Goal: Task Accomplishment & Management: Manage account settings

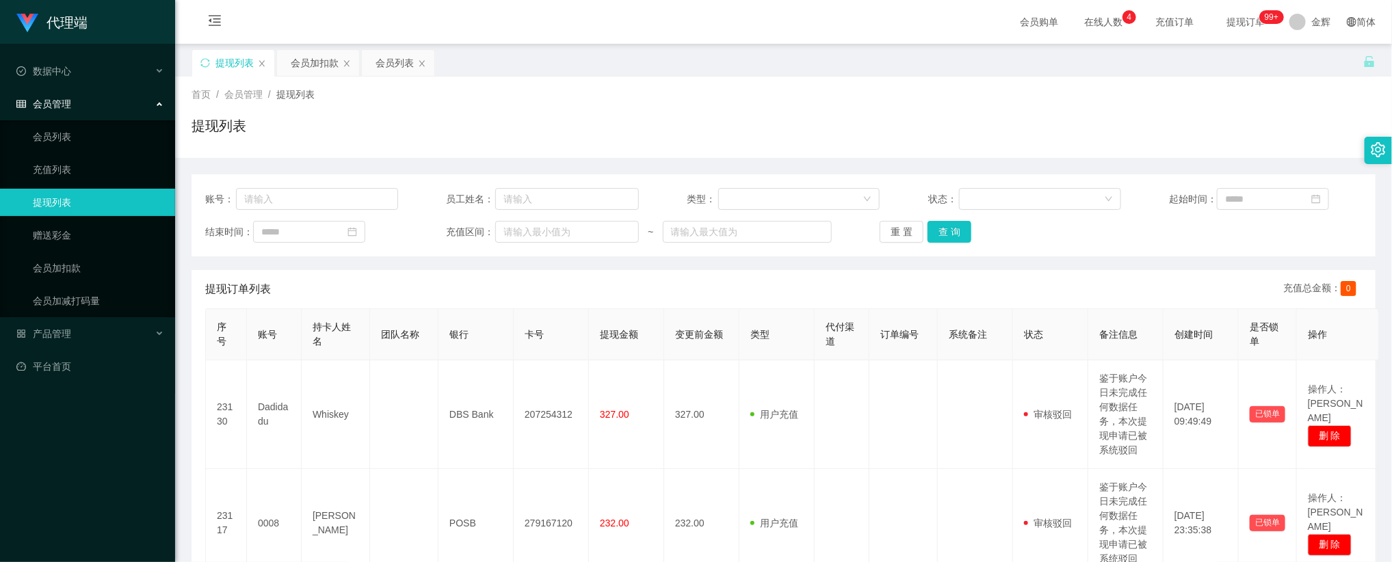
click at [1245, 17] on span "提现订单 99+" at bounding box center [1245, 22] width 52 height 10
click at [1240, 21] on span "提现订单 99+" at bounding box center [1245, 22] width 52 height 10
click at [953, 224] on button "查 询" at bounding box center [949, 232] width 44 height 22
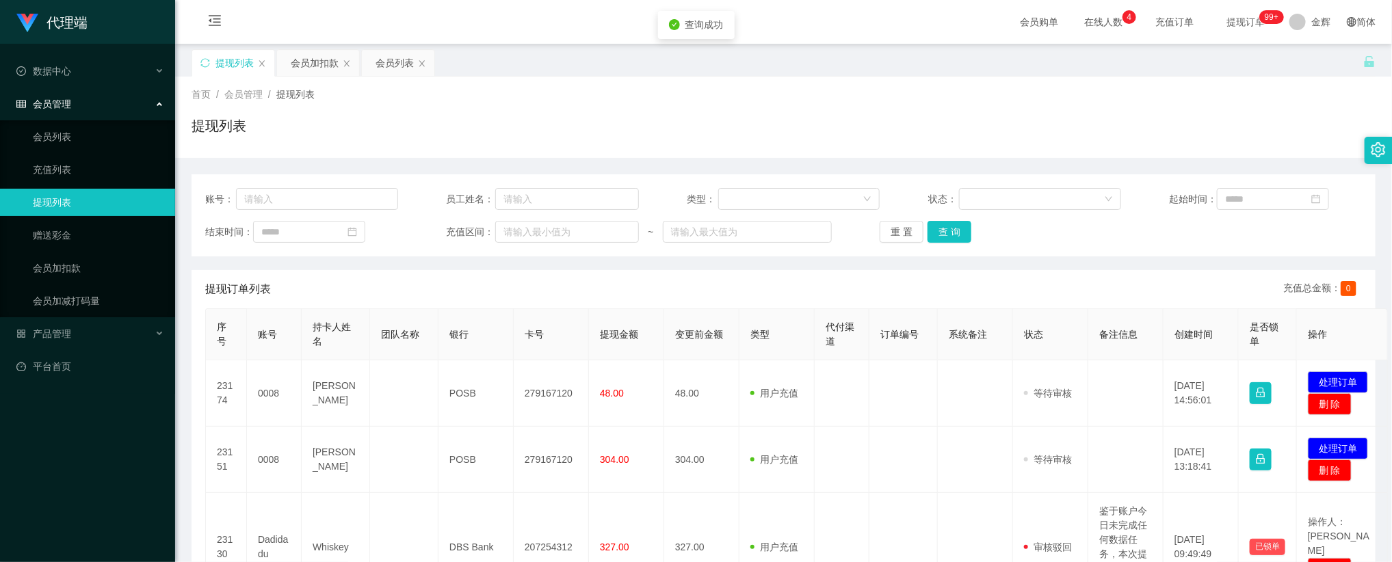
click at [1006, 128] on div "提现列表" at bounding box center [783, 131] width 1184 height 31
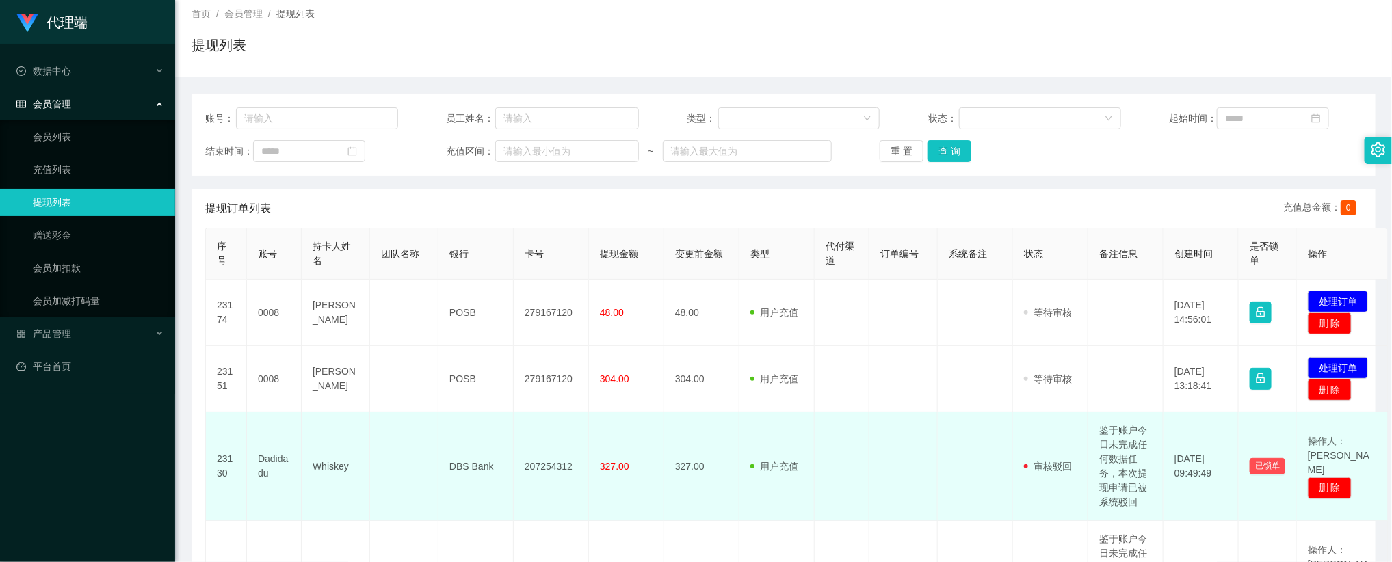
scroll to position [103, 0]
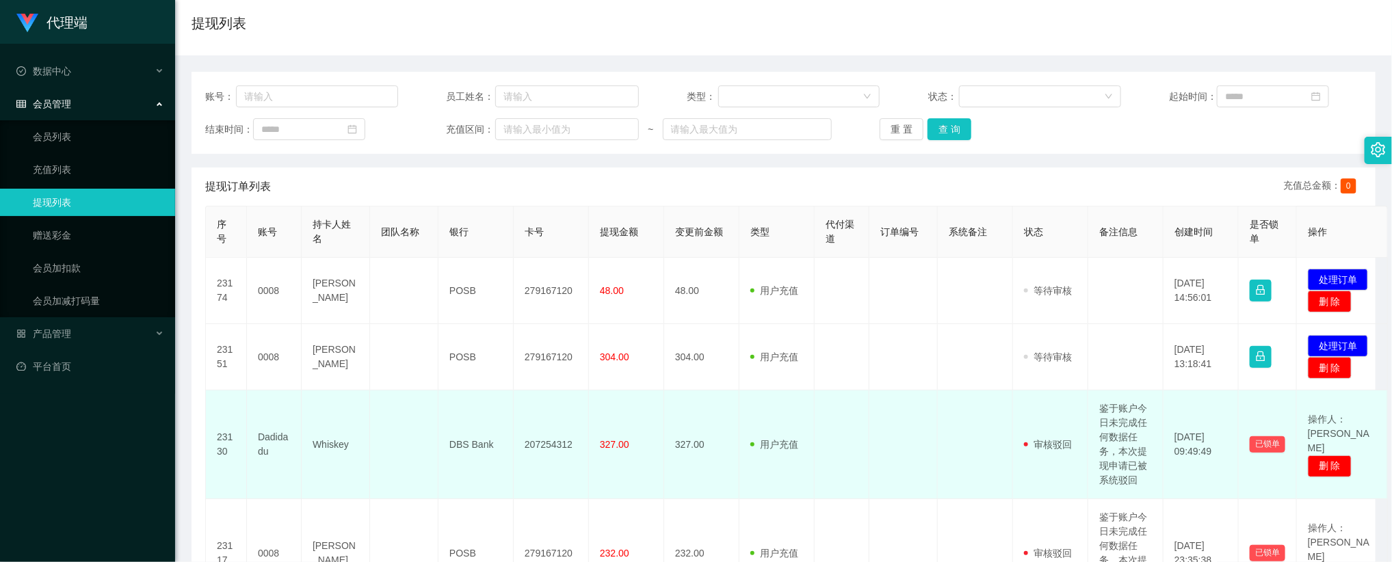
click at [1131, 423] on td "鉴于账户今日未完成任何数据任务，本次提现申请已被系统驳回" at bounding box center [1125, 444] width 75 height 109
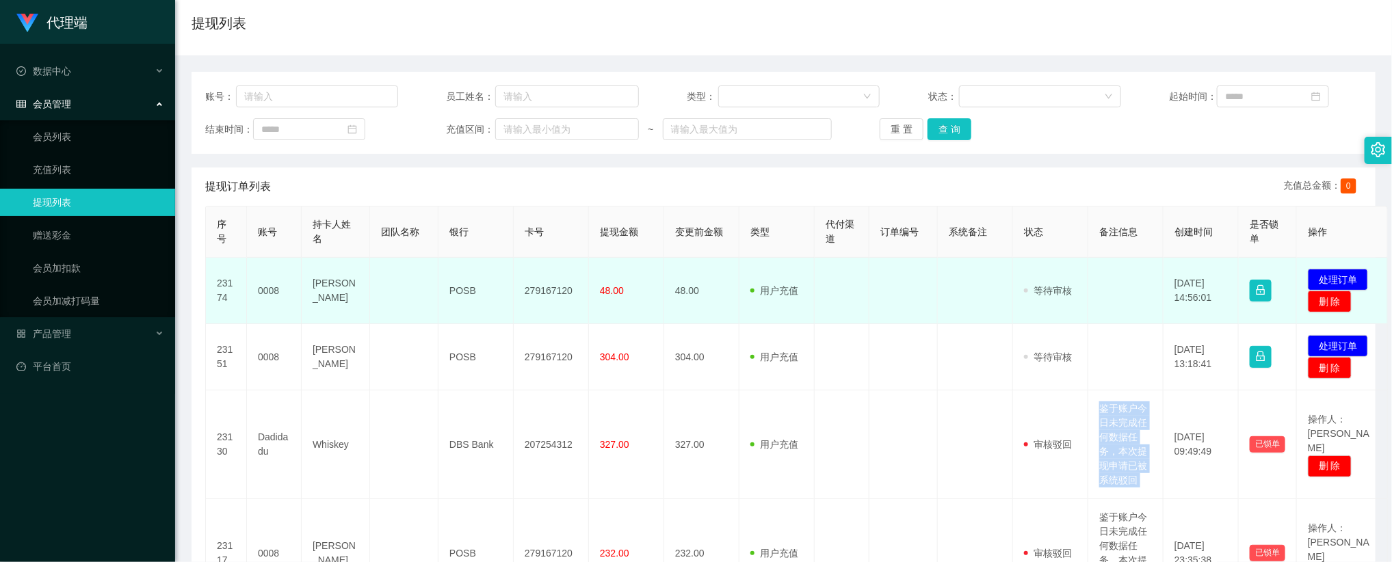
copy td "鉴于账户今日未完成任何数据任务，本次提现申请已被系统驳回"
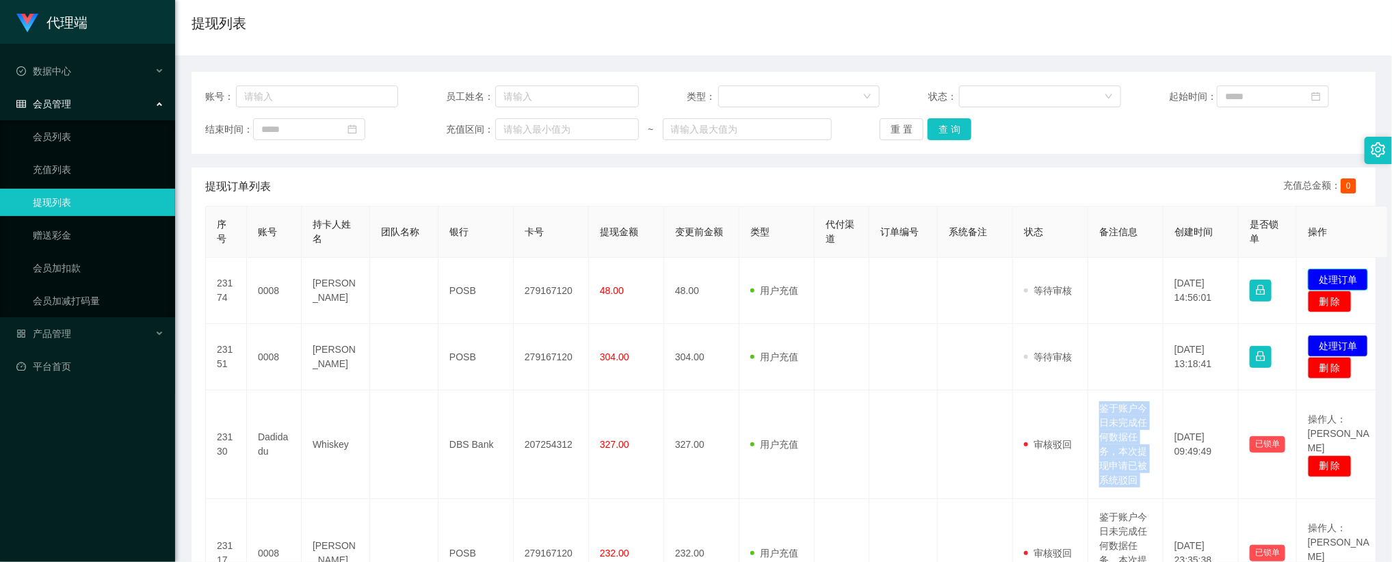
click at [1332, 278] on button "处理订单" at bounding box center [1338, 280] width 60 height 22
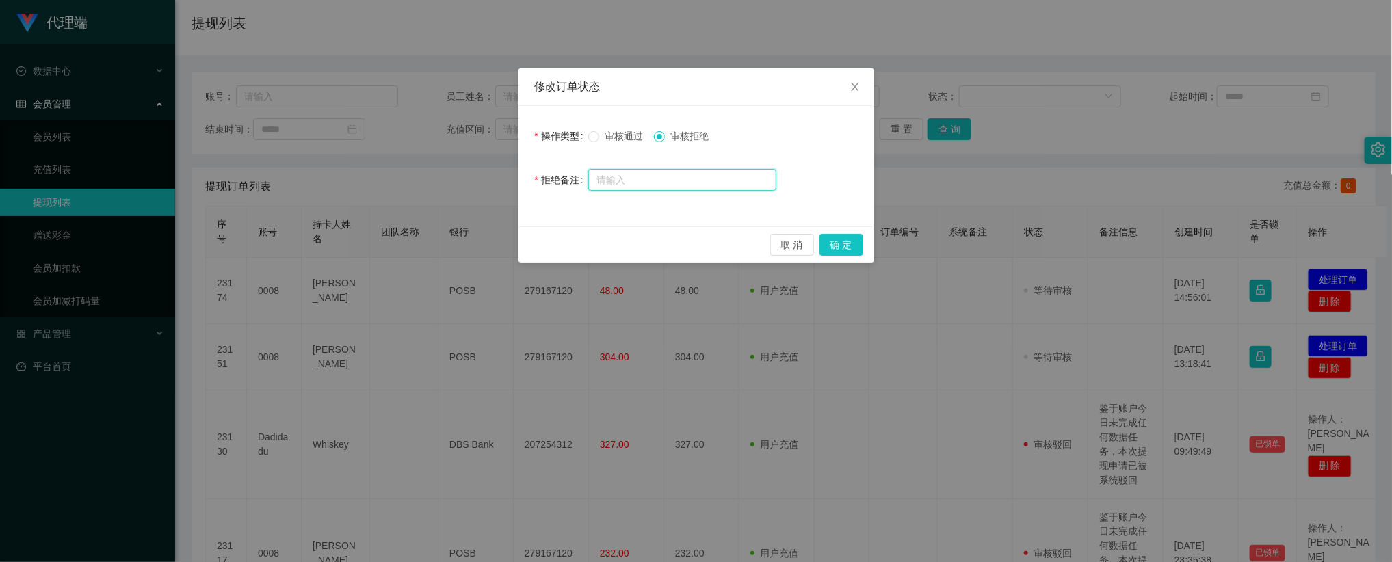
click at [685, 179] on input "text" at bounding box center [682, 180] width 188 height 22
paste input "鉴于账户今日未完成任何数据任务，本次提现申请已被系统驳回"
type input "鉴于账户今日未完成任何数据任务，本次提现申请已被系统驳回"
click at [832, 251] on button "确 定" at bounding box center [841, 245] width 44 height 22
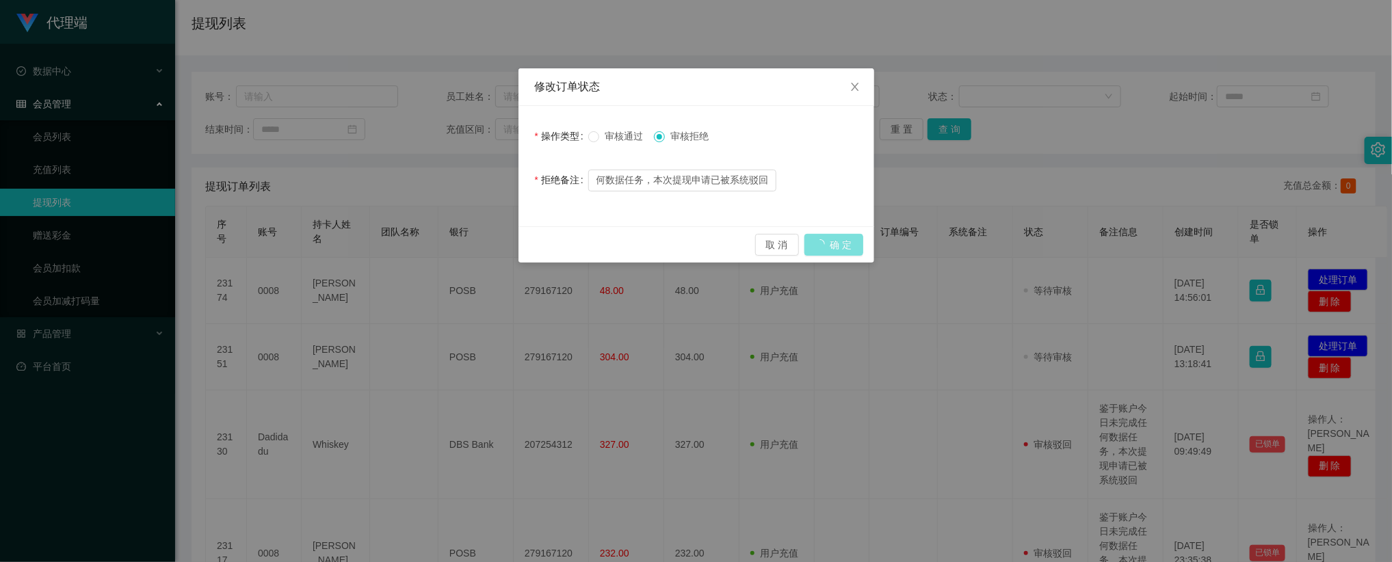
scroll to position [0, 0]
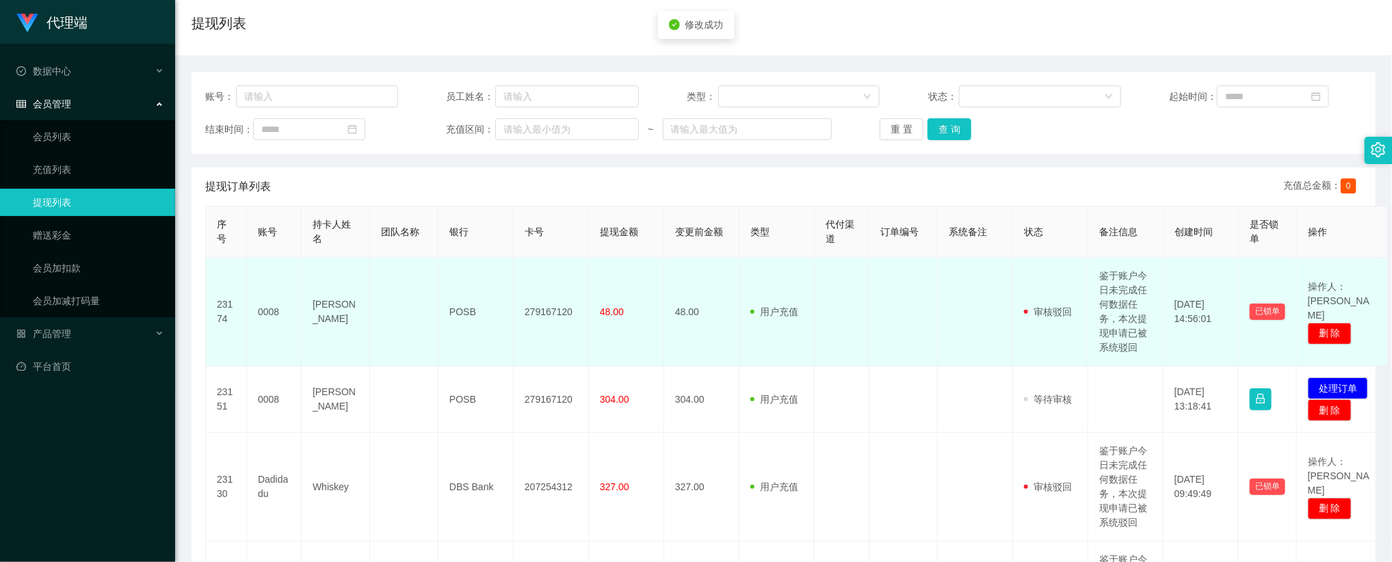
click at [1340, 343] on td "操作人：[PERSON_NAME]" at bounding box center [1342, 312] width 91 height 109
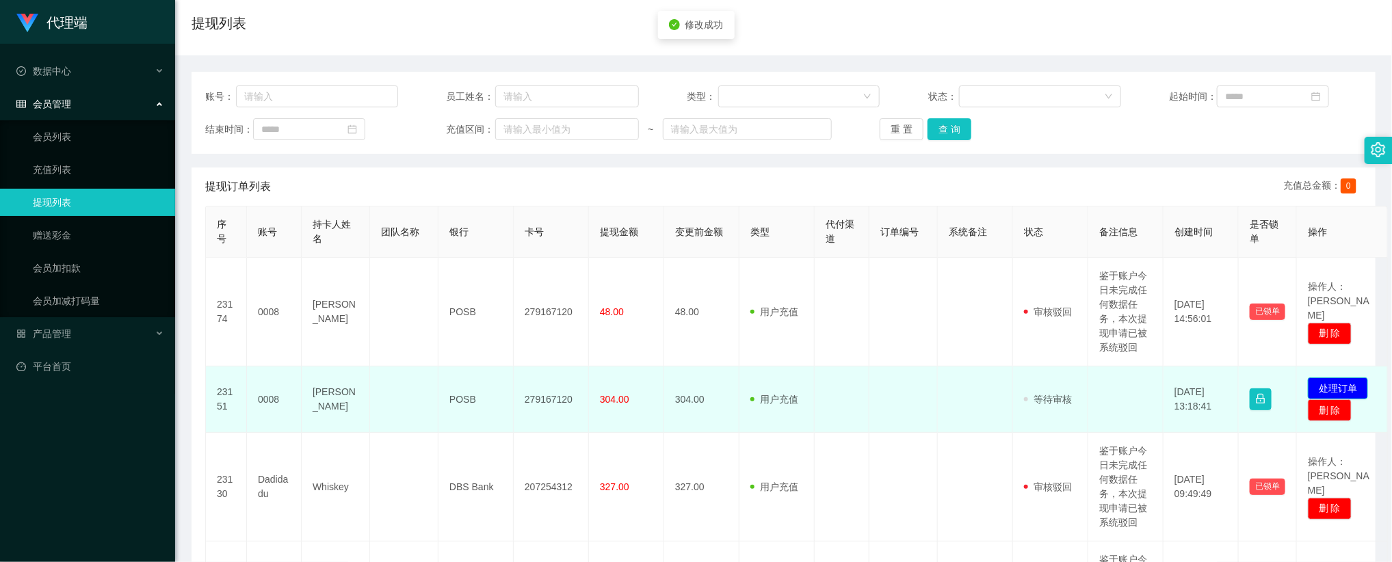
click at [1336, 378] on td "发起代付 处理订单 删 除" at bounding box center [1342, 400] width 91 height 66
click at [1329, 382] on button "处理订单" at bounding box center [1338, 389] width 60 height 22
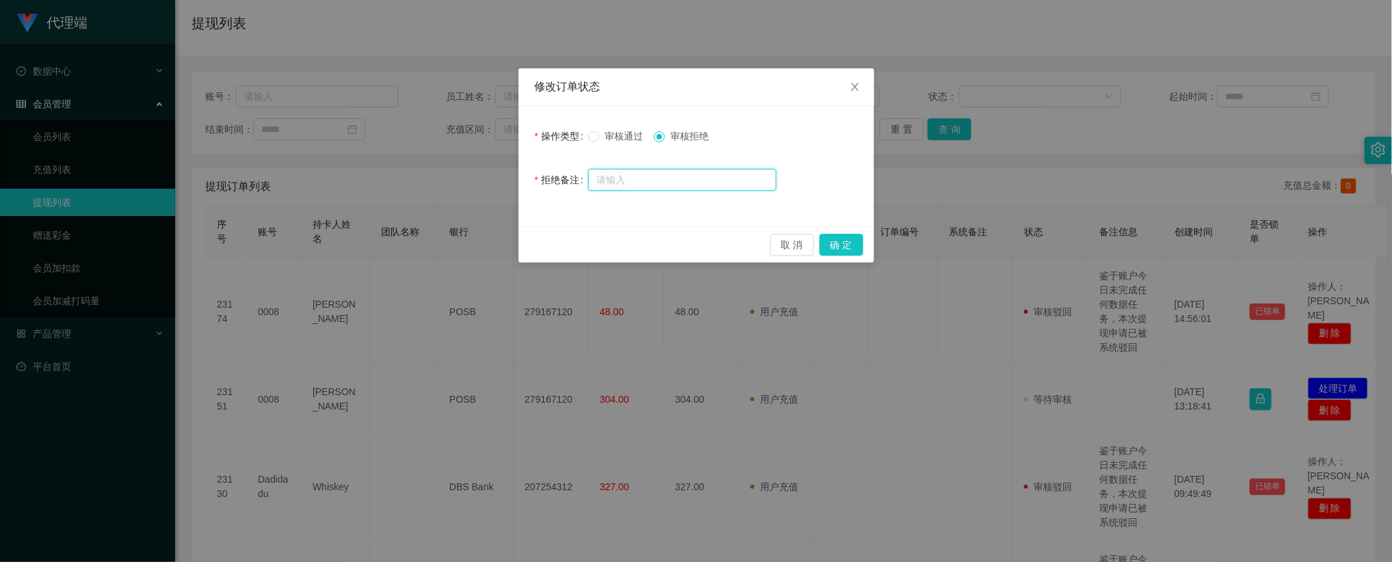
click at [687, 179] on input "text" at bounding box center [682, 180] width 188 height 22
paste input "鉴于账户今日未完成任何数据任务，本次提现申请已被系统驳回"
type input "鉴于账户今日未完成任何数据任务，本次提现申请已被系统驳回"
click at [838, 244] on button "确 定" at bounding box center [841, 245] width 44 height 22
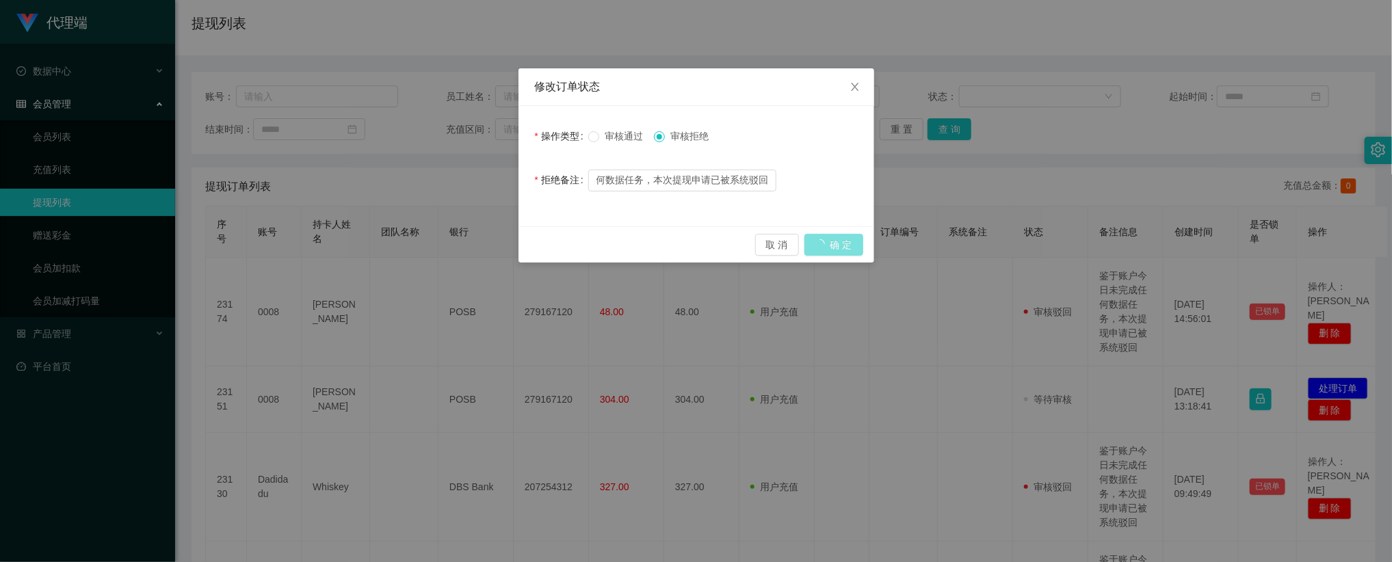
scroll to position [0, 0]
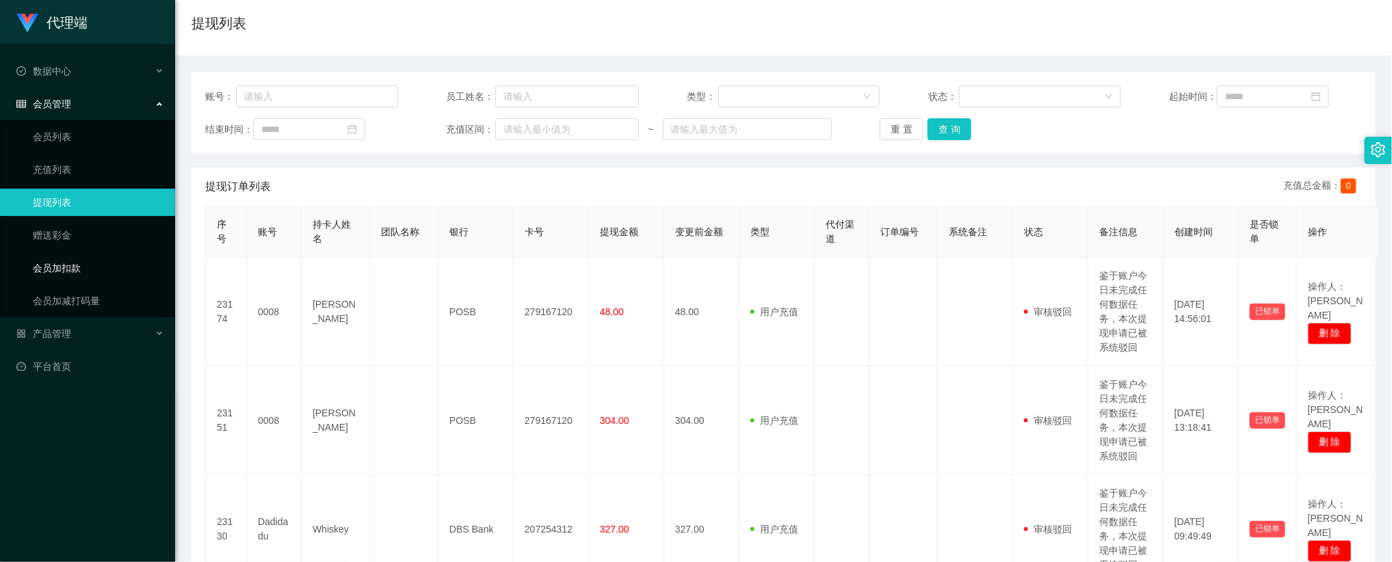
click at [88, 267] on link "会员加扣款" at bounding box center [98, 267] width 131 height 27
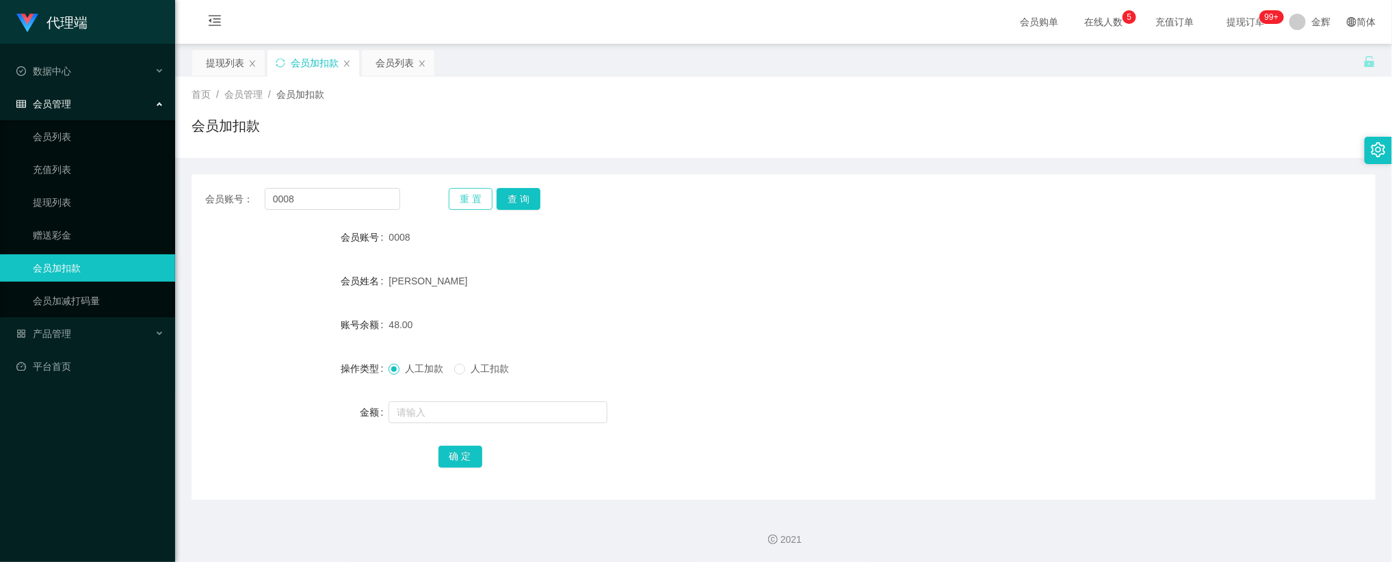
drag, startPoint x: 491, startPoint y: 189, endPoint x: 480, endPoint y: 191, distance: 11.3
click at [489, 189] on button "重 置" at bounding box center [471, 199] width 44 height 22
click at [480, 191] on button "重 置" at bounding box center [471, 199] width 44 height 22
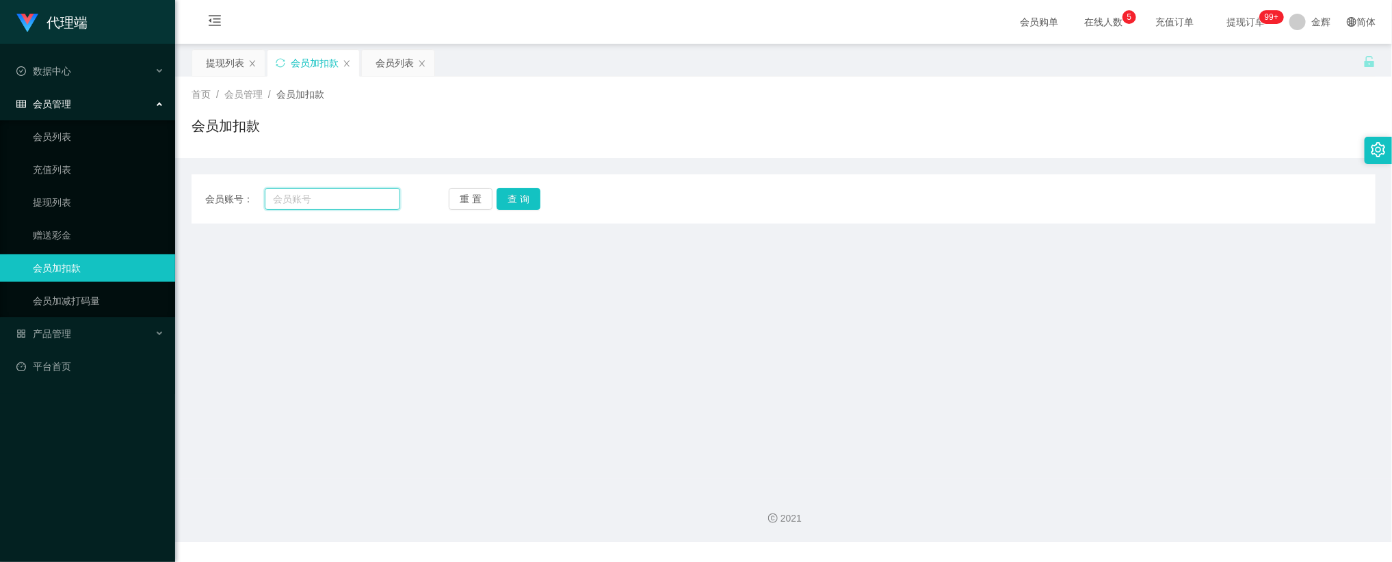
click at [361, 193] on input "text" at bounding box center [332, 199] width 135 height 22
paste input "0008"
type input "0008"
click at [523, 201] on button "查 询" at bounding box center [519, 199] width 44 height 22
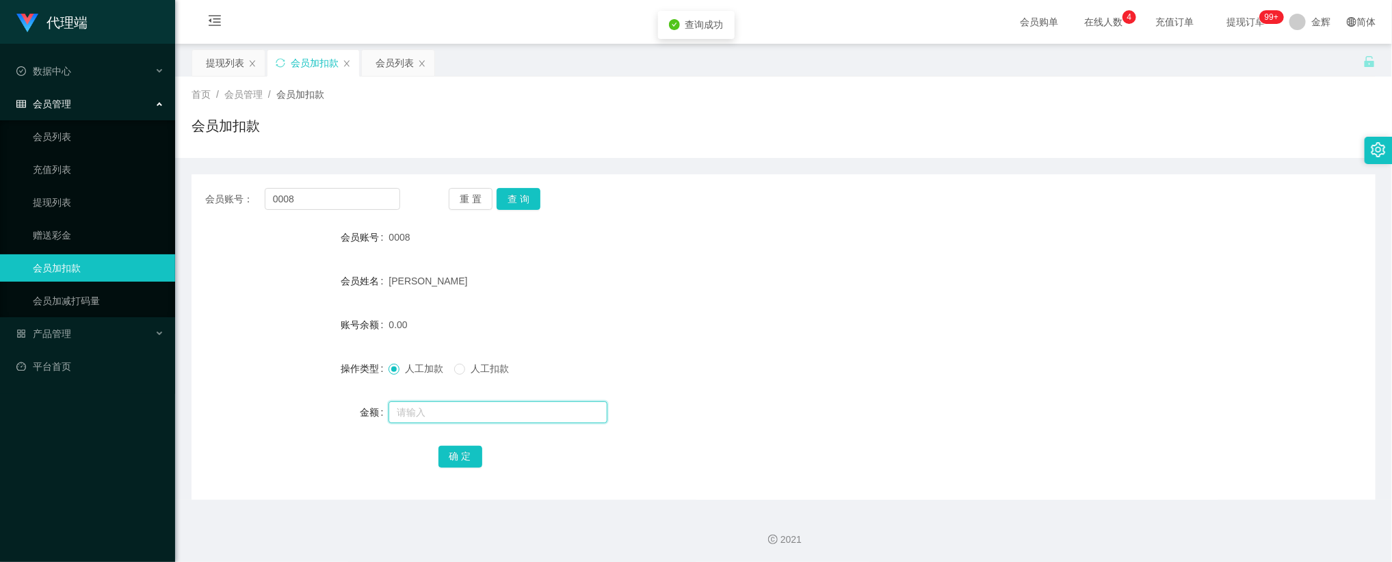
click at [442, 411] on input "text" at bounding box center [497, 412] width 219 height 22
type input "1000"
click at [462, 449] on button "确 定" at bounding box center [460, 457] width 44 height 22
click at [681, 304] on form "会员账号 0008 会员姓名 [PERSON_NAME] 账号余额 0.00 操作类型 人工加款 人工扣款 金额 1000 确 定" at bounding box center [783, 347] width 1184 height 246
click at [1190, 93] on div "首页 / 会员管理 / 会员加扣款 /" at bounding box center [783, 95] width 1184 height 14
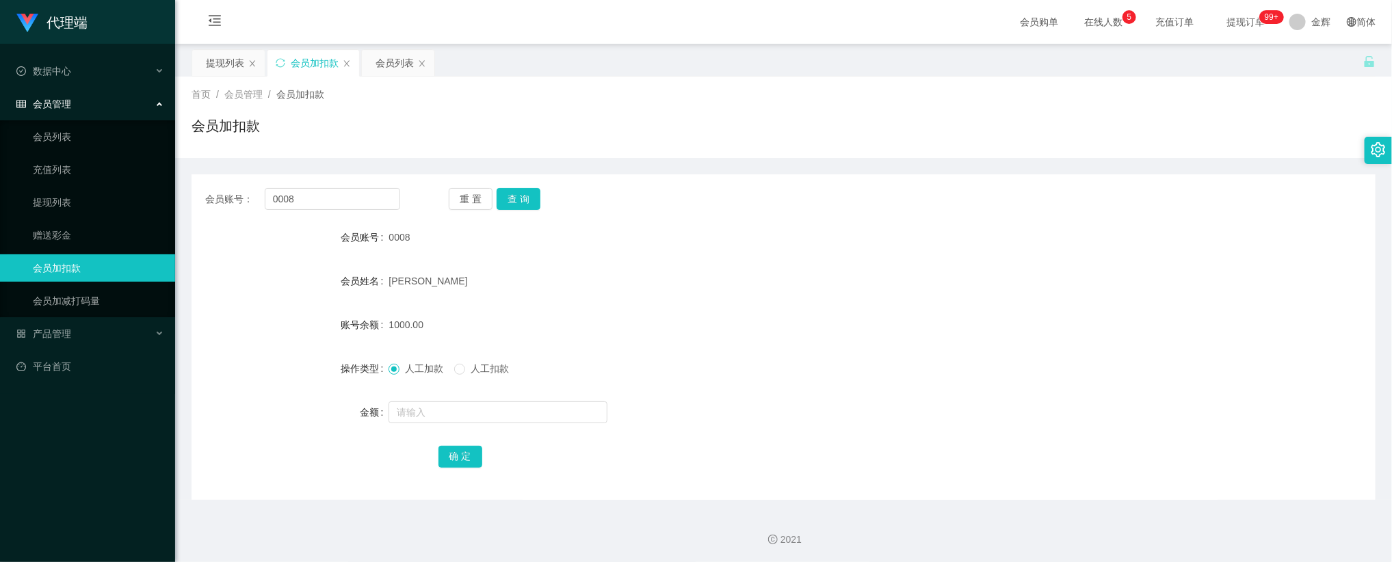
click at [1241, 17] on span "提现订单 99+" at bounding box center [1245, 22] width 52 height 10
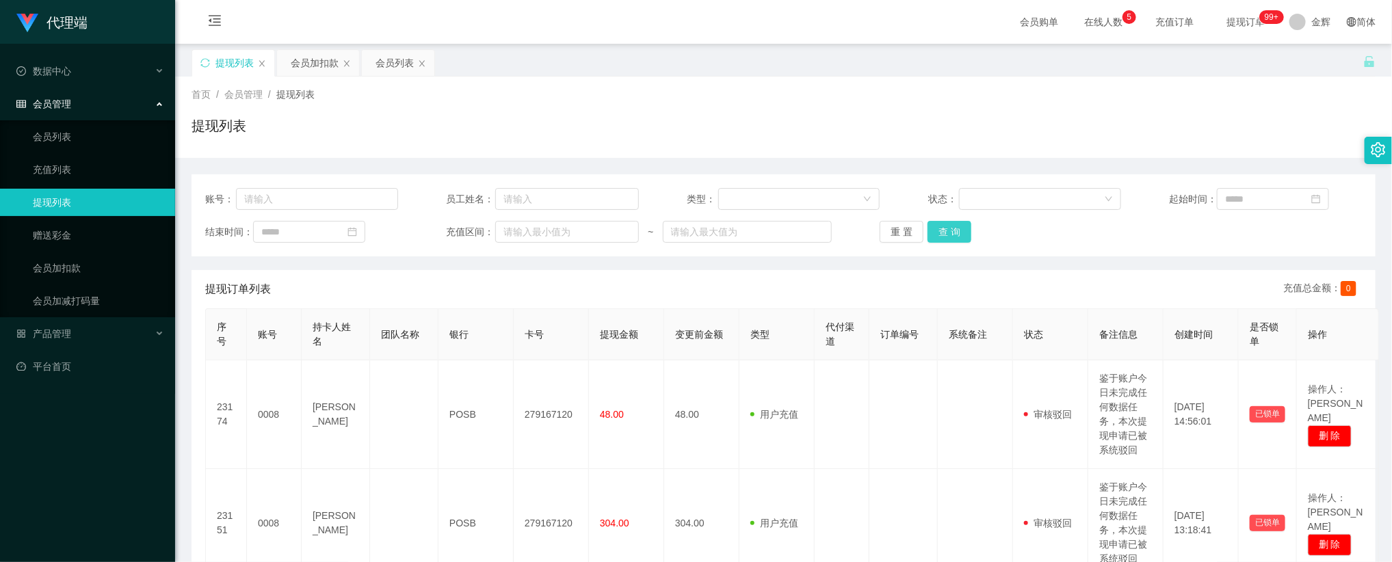
click at [955, 230] on button "查 询" at bounding box center [949, 232] width 44 height 22
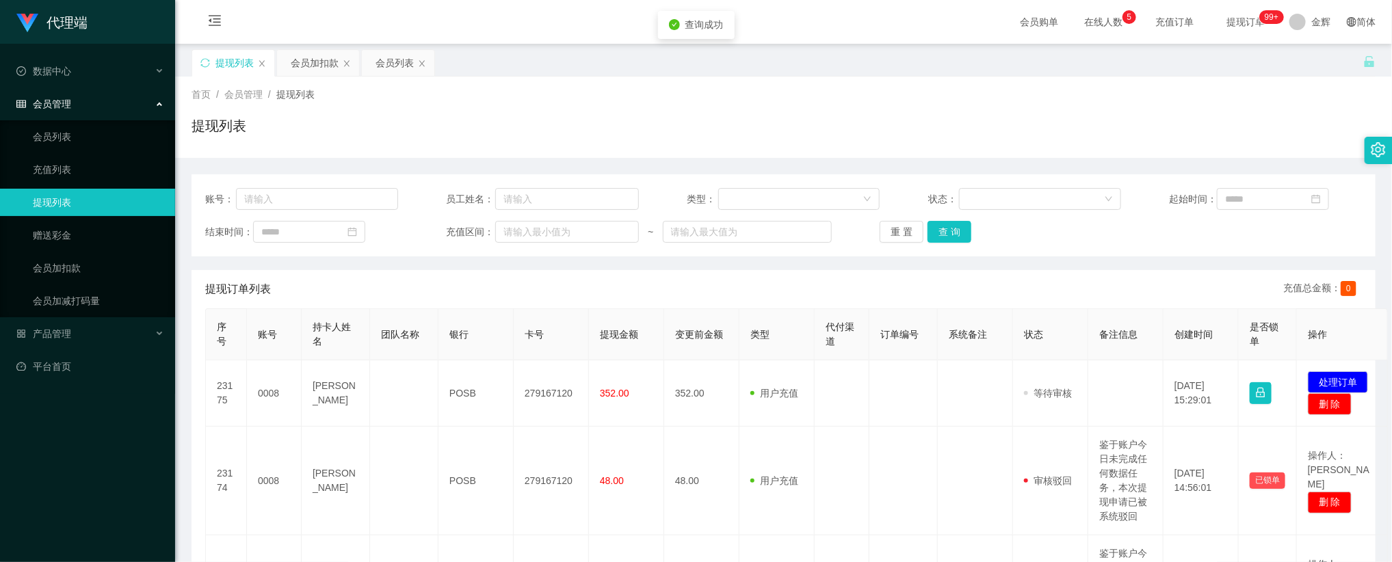
drag, startPoint x: 993, startPoint y: 105, endPoint x: 963, endPoint y: 55, distance: 58.3
click at [993, 105] on div "首页 / 会员管理 / 提现列表 / 提现列表" at bounding box center [783, 117] width 1184 height 59
click at [988, 84] on div "首页 / 会员管理 / 提现列表 / 提现列表" at bounding box center [783, 117] width 1217 height 81
click at [58, 267] on link "会员加扣款" at bounding box center [98, 267] width 131 height 27
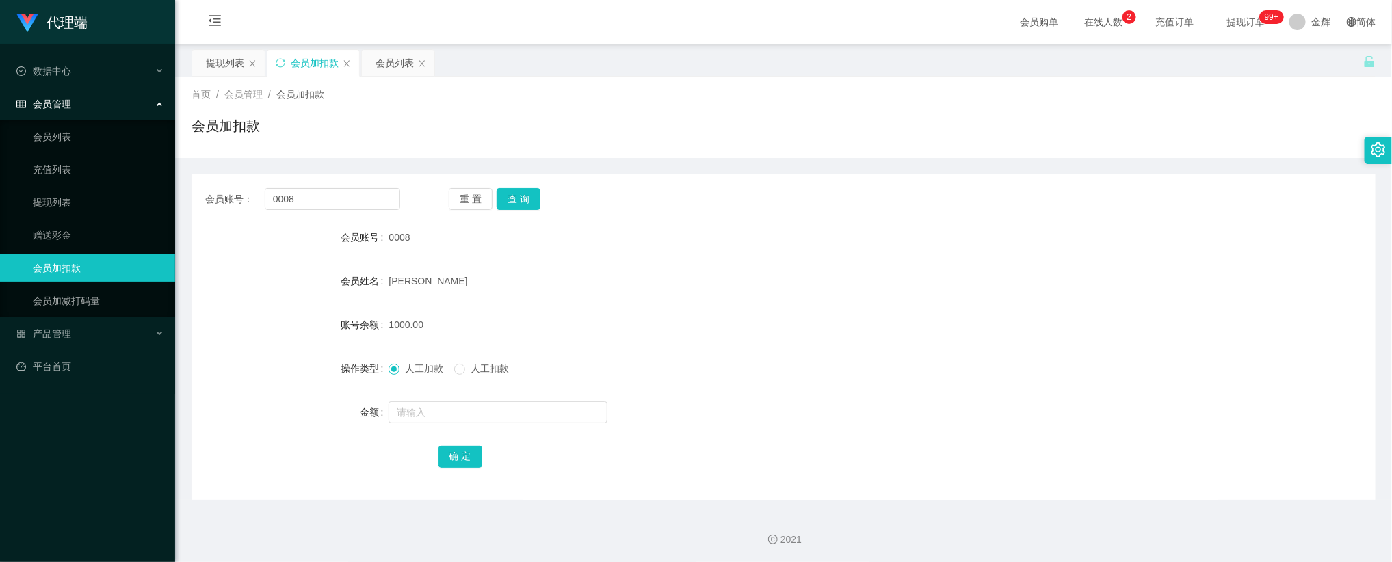
click at [594, 230] on div "0008" at bounding box center [733, 237] width 691 height 27
click at [334, 194] on input "0008" at bounding box center [332, 199] width 135 height 22
click at [1245, 21] on span "提现订单 99+" at bounding box center [1245, 22] width 52 height 10
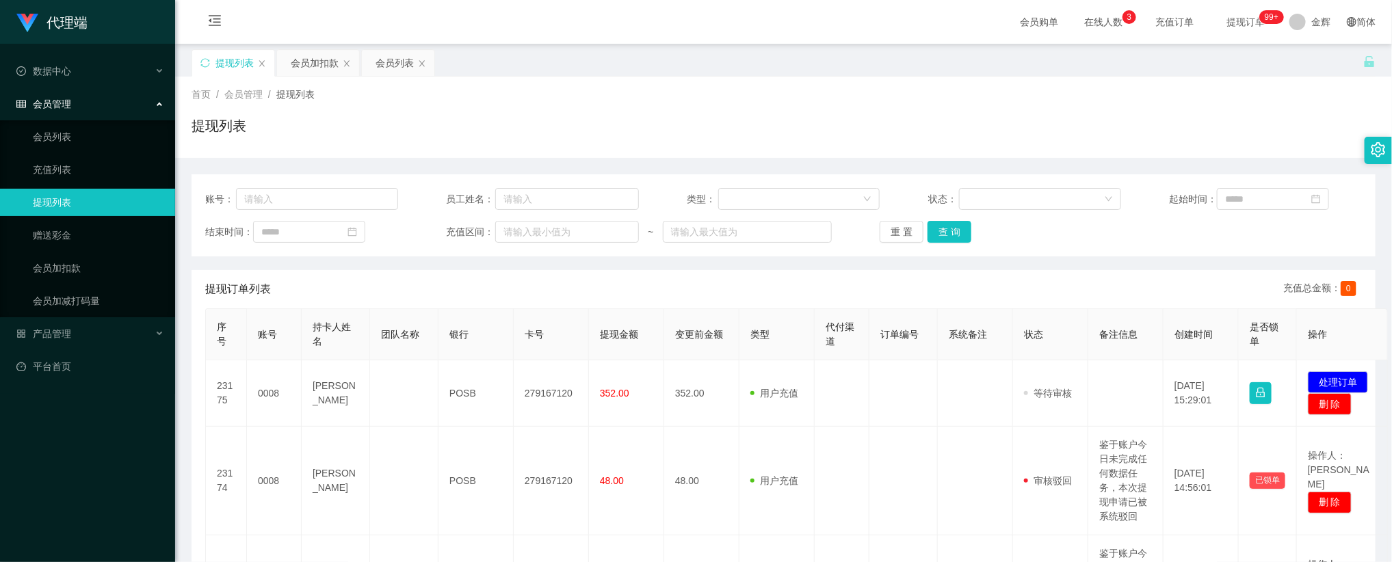
click at [1126, 111] on div "首页 / 会员管理 / 提现列表 / 提现列表" at bounding box center [783, 117] width 1184 height 59
click at [89, 94] on div "会员管理" at bounding box center [87, 103] width 175 height 27
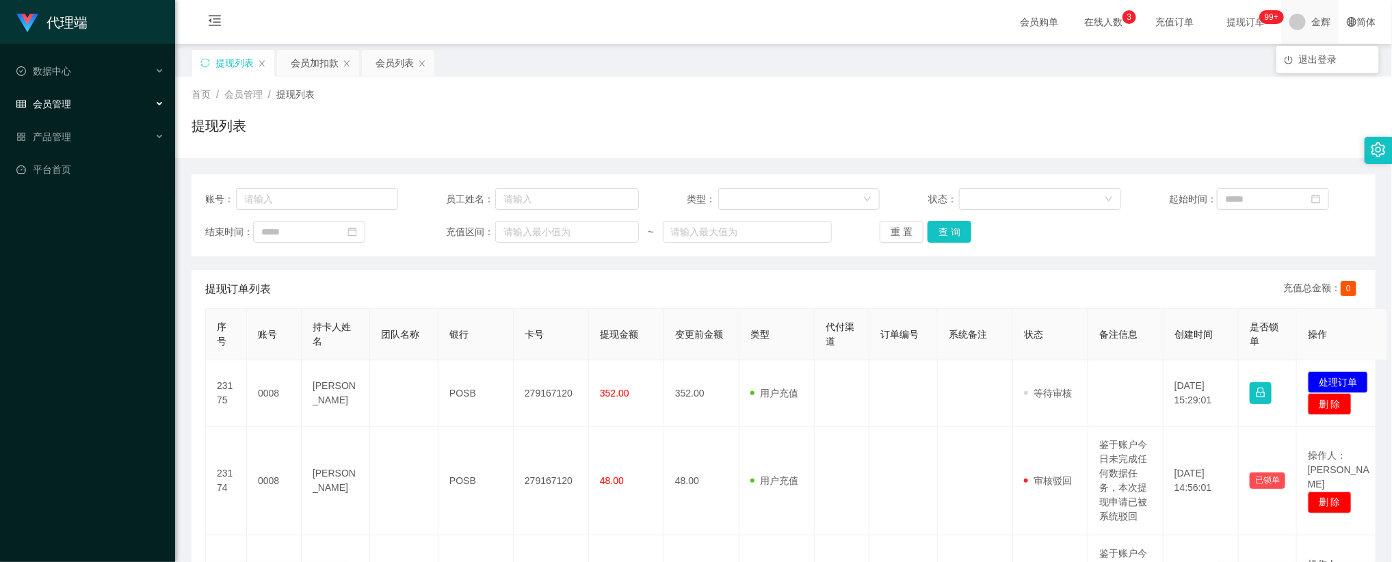
click at [1311, 27] on span "金辉" at bounding box center [1320, 22] width 19 height 44
click at [1323, 62] on span "退出登录" at bounding box center [1317, 59] width 38 height 11
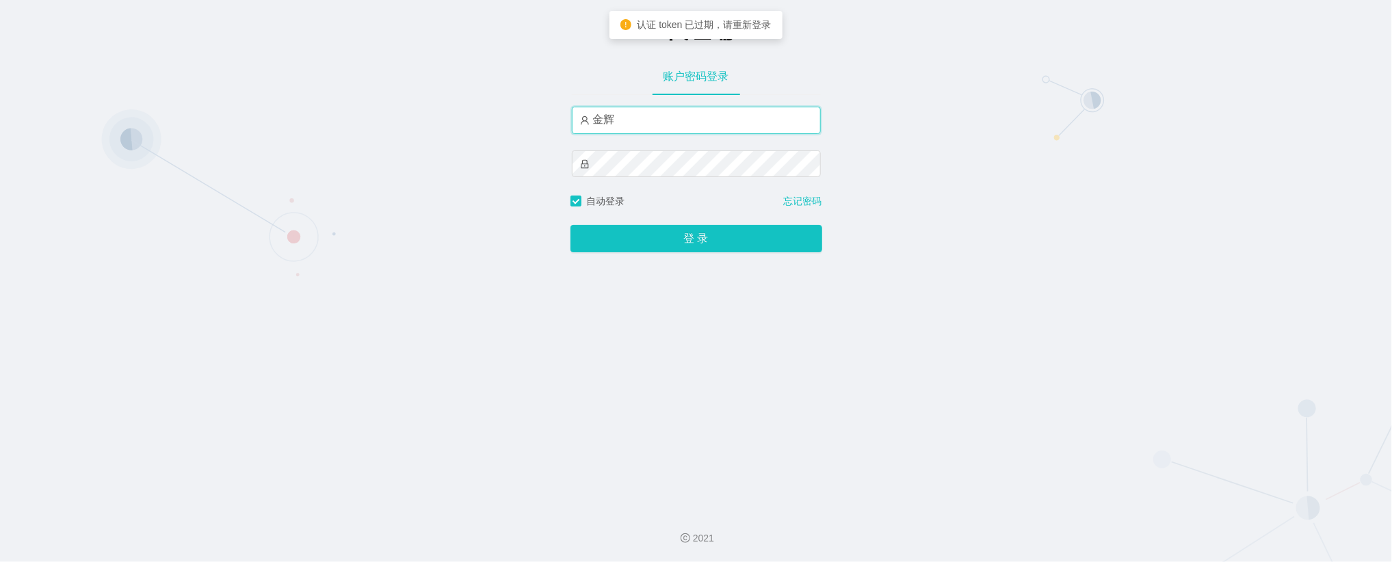
click at [635, 114] on input "金辉" at bounding box center [696, 120] width 249 height 27
type input "admin"
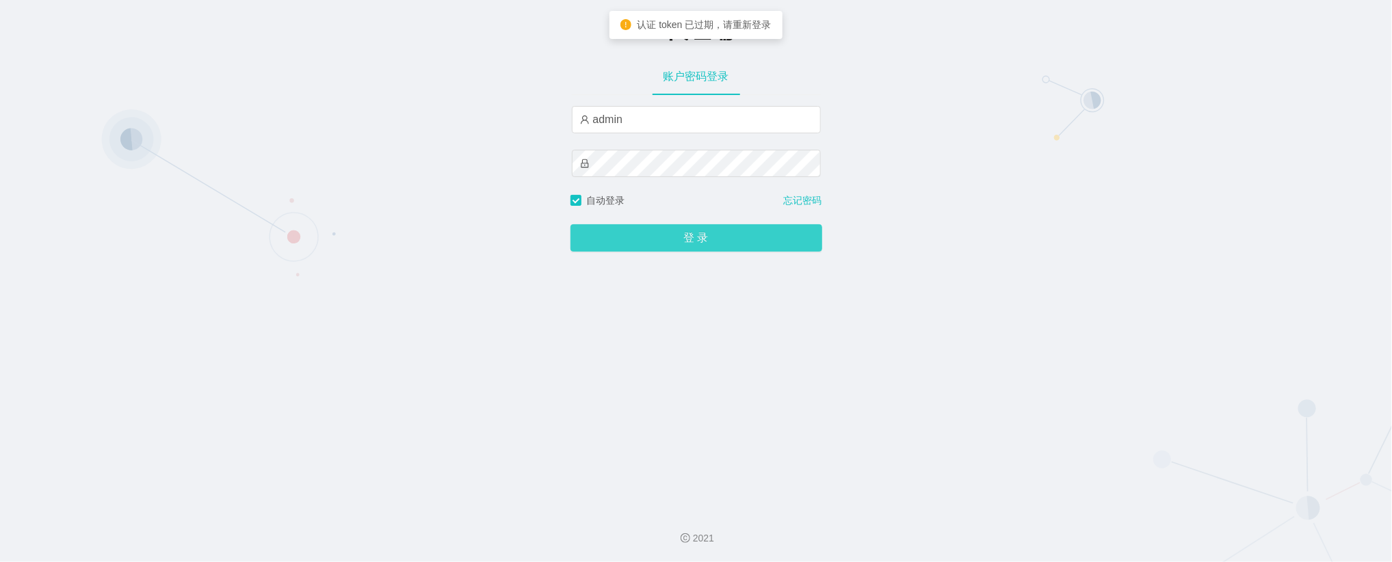
click at [677, 235] on button "登 录" at bounding box center [696, 237] width 252 height 27
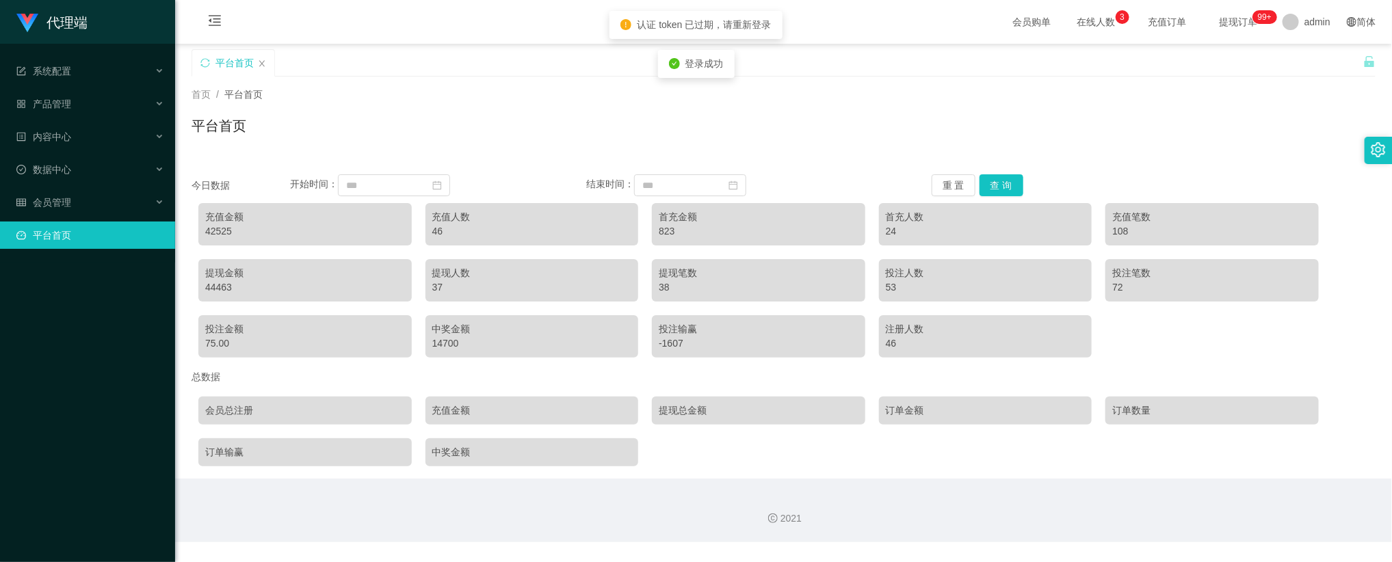
click at [1009, 125] on div "平台首页" at bounding box center [783, 131] width 1184 height 31
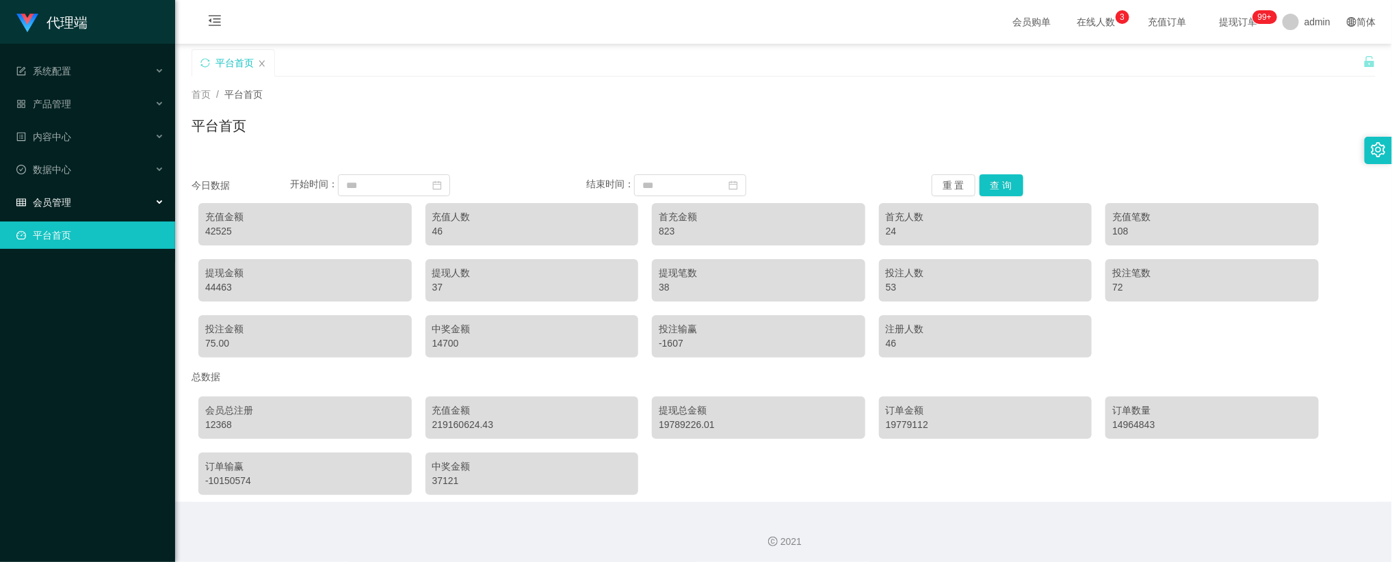
click at [76, 189] on div "会员管理" at bounding box center [87, 202] width 175 height 27
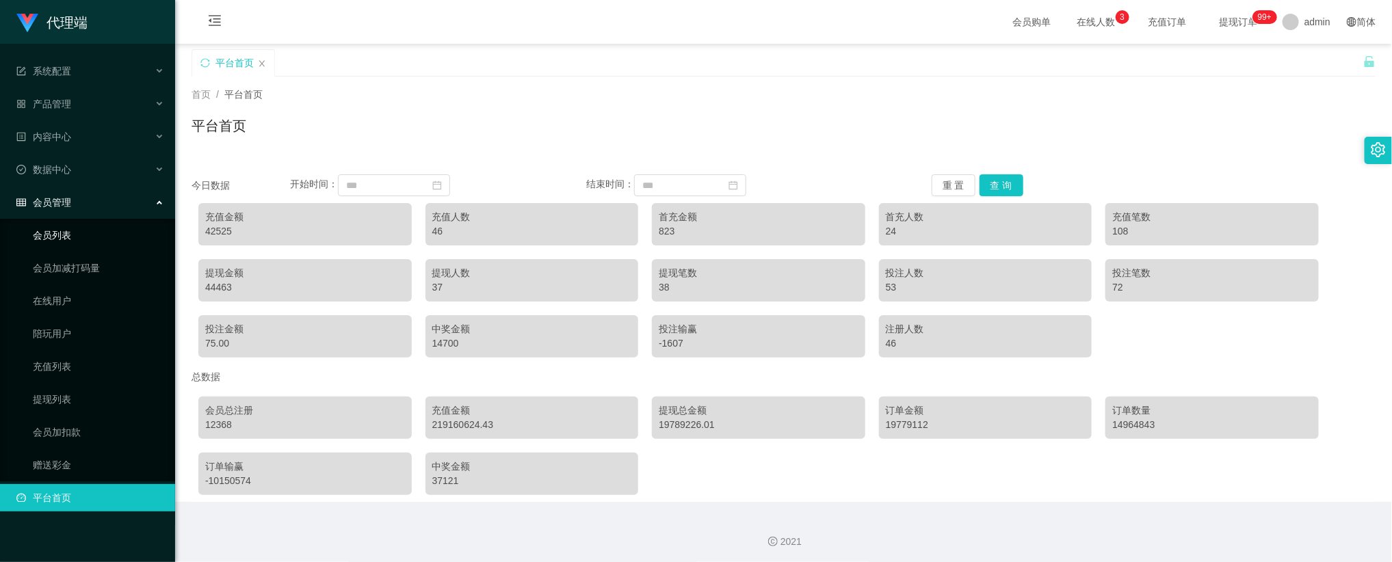
click at [68, 226] on link "会员列表" at bounding box center [98, 235] width 131 height 27
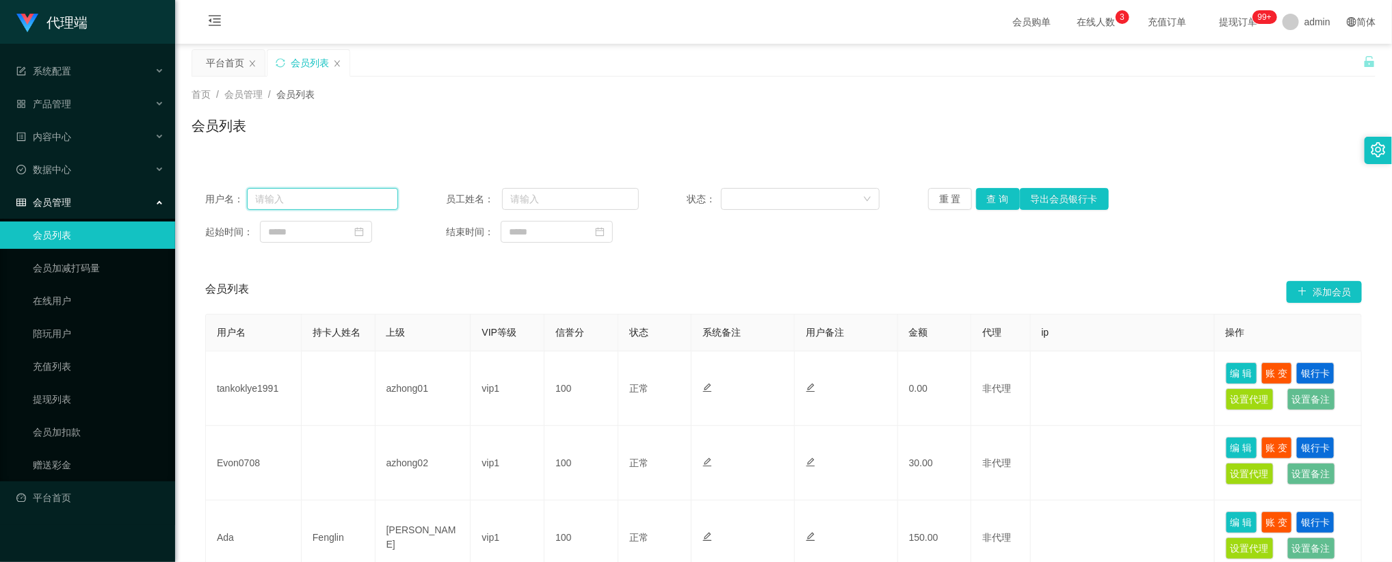
click at [326, 203] on input "text" at bounding box center [322, 199] width 151 height 22
paste input "91032552"
click at [1001, 199] on button "查 询" at bounding box center [998, 199] width 44 height 22
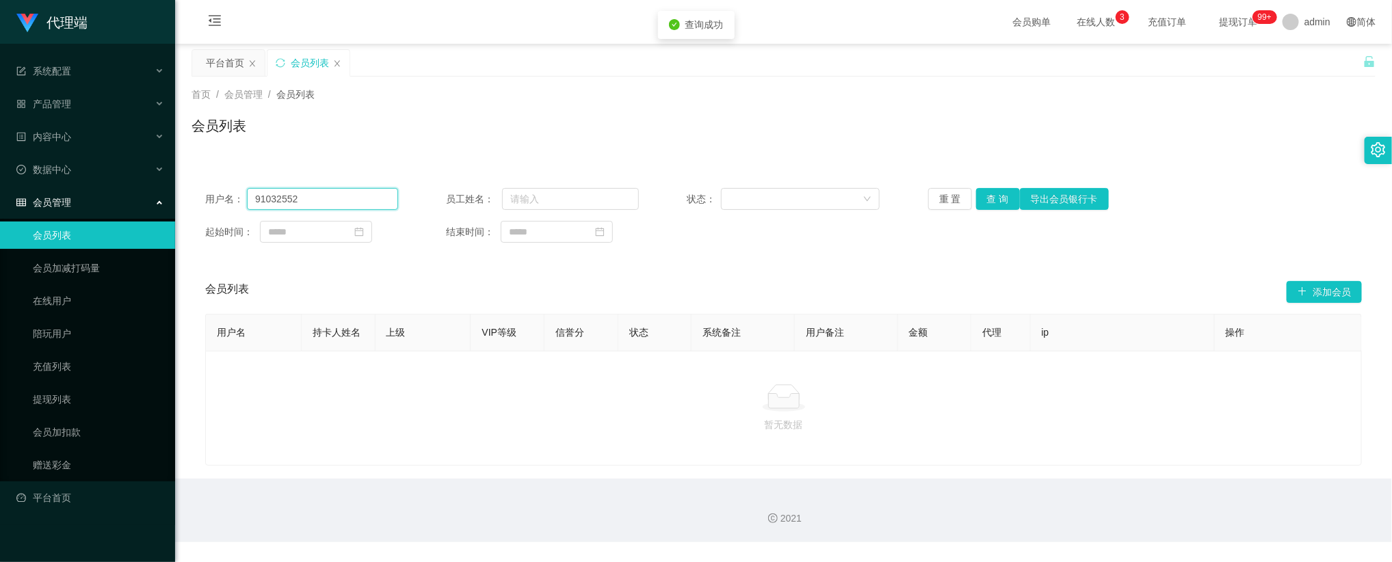
click at [347, 194] on input "91032552" at bounding box center [322, 199] width 151 height 22
click at [911, 137] on div "会员列表" at bounding box center [783, 131] width 1184 height 31
click at [314, 195] on input "91032552" at bounding box center [322, 199] width 151 height 22
paste input "0008"
type input "0008"
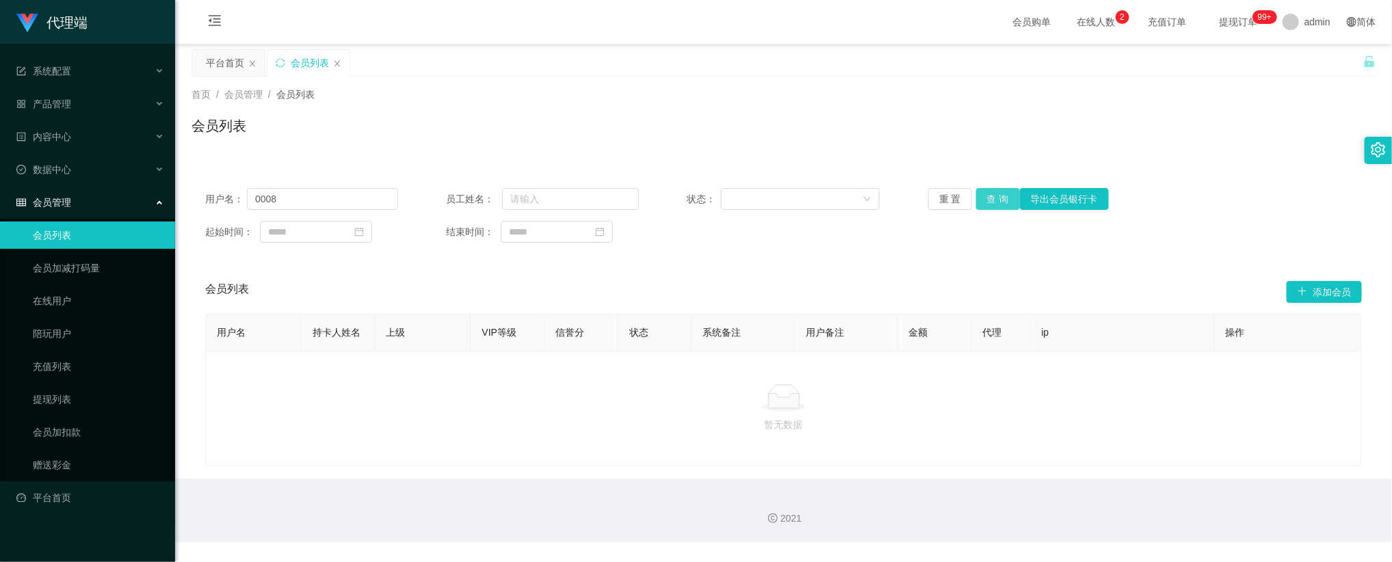
click at [1000, 200] on button "查 询" at bounding box center [998, 199] width 44 height 22
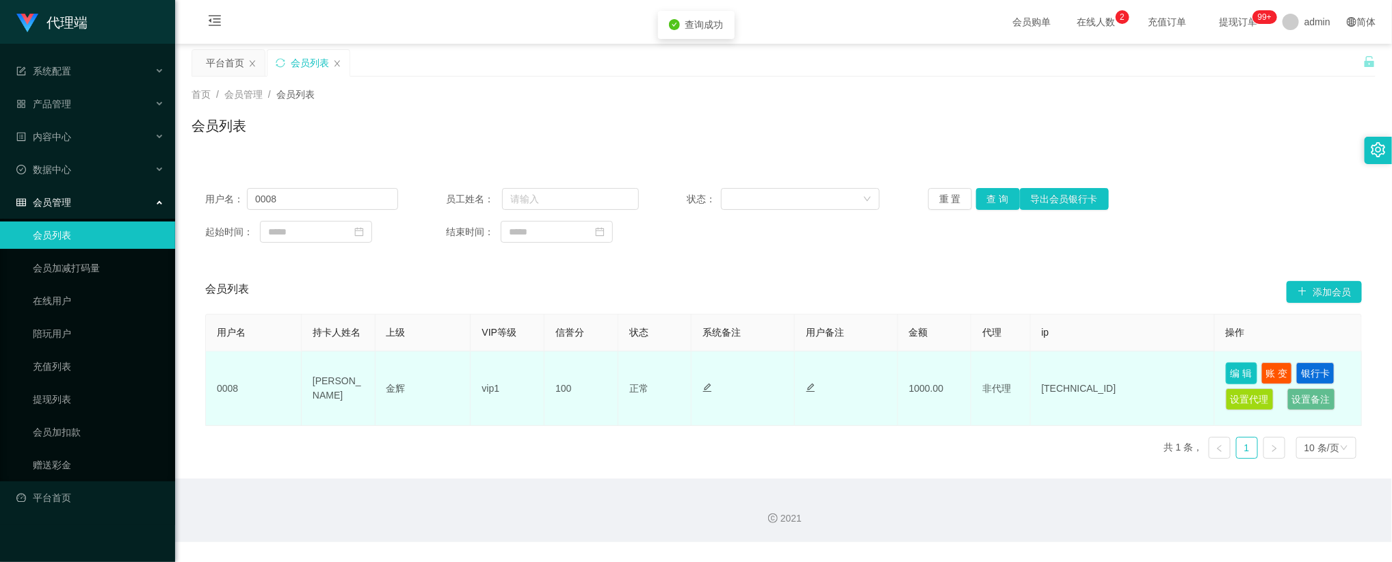
click at [1247, 372] on button "编 辑" at bounding box center [1241, 373] width 31 height 22
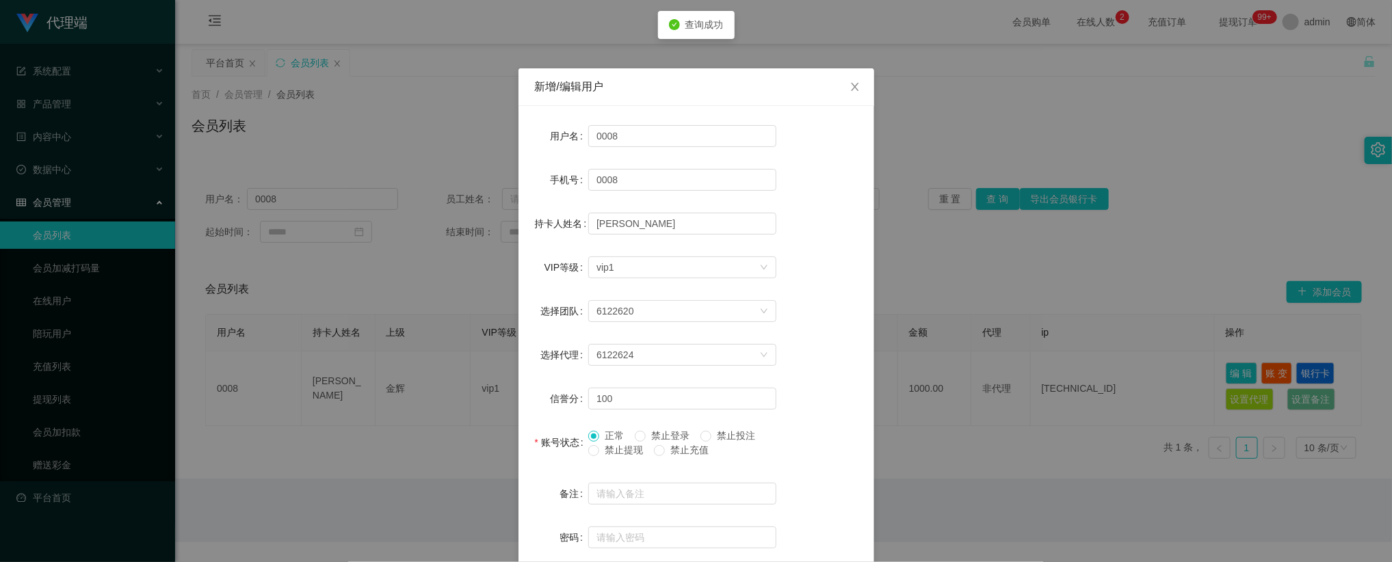
click at [682, 450] on span "禁止充值" at bounding box center [689, 450] width 49 height 11
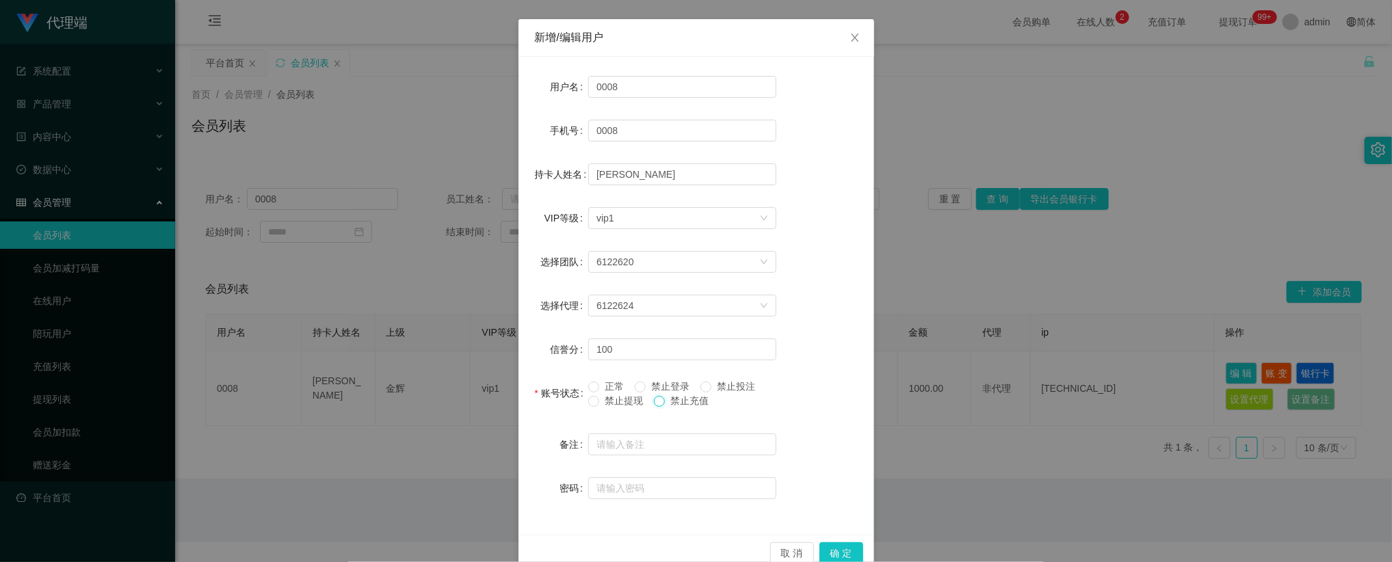
scroll to position [75, 0]
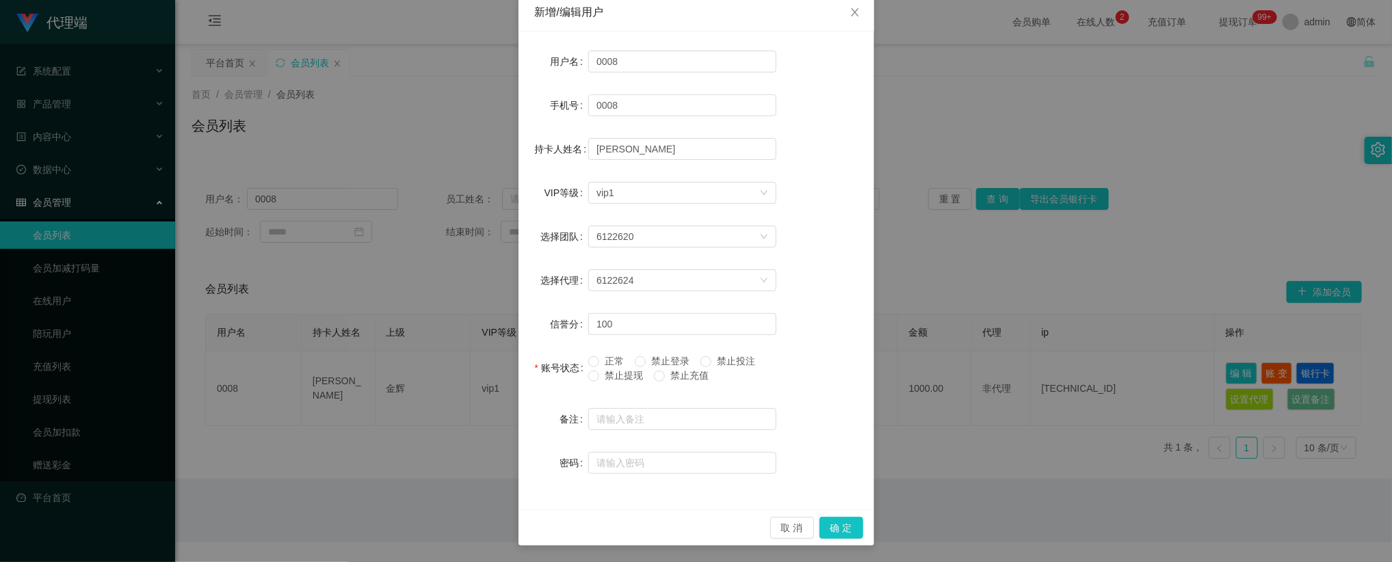
click at [731, 362] on span "禁止投注" at bounding box center [735, 361] width 49 height 11
click at [603, 378] on span "禁止提现" at bounding box center [623, 375] width 49 height 11
click at [830, 528] on button "确 定" at bounding box center [841, 528] width 44 height 22
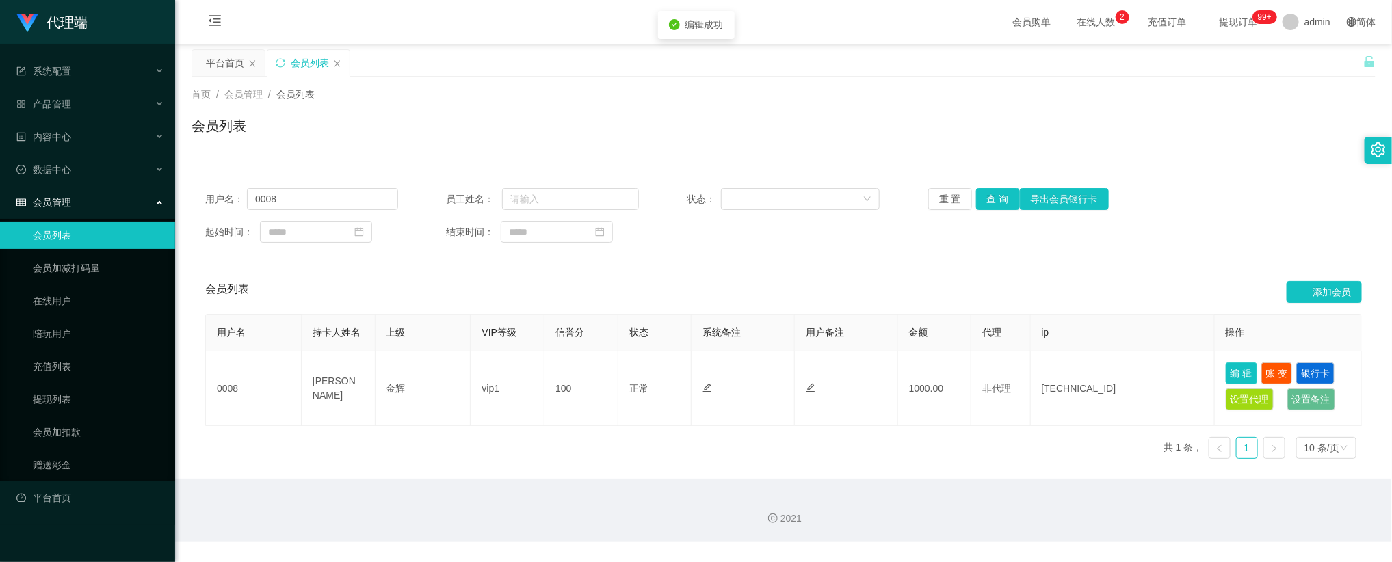
scroll to position [6, 0]
click at [1180, 240] on div "起始时间： 结束时间：" at bounding box center [783, 232] width 1156 height 22
click at [1293, 29] on div "admin" at bounding box center [1306, 22] width 64 height 44
click at [1310, 58] on span "退出登录" at bounding box center [1309, 59] width 38 height 11
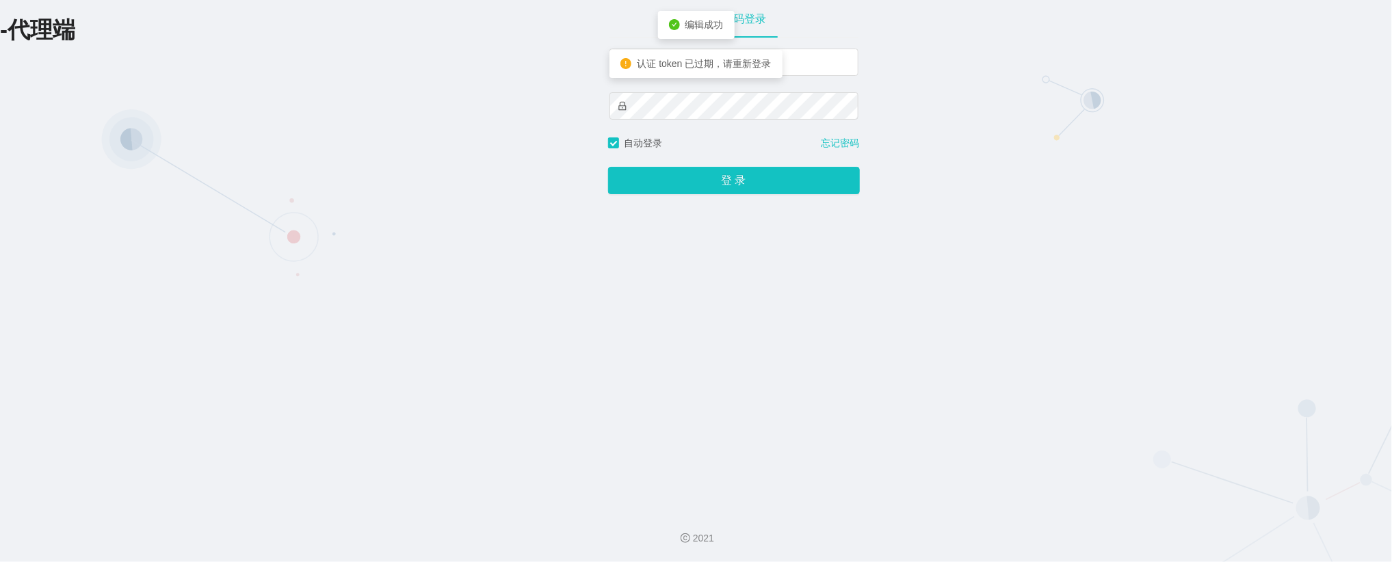
click at [687, 84] on div "admin" at bounding box center [733, 93] width 249 height 88
click at [788, 70] on input "admin" at bounding box center [733, 62] width 249 height 27
type input "金辉"
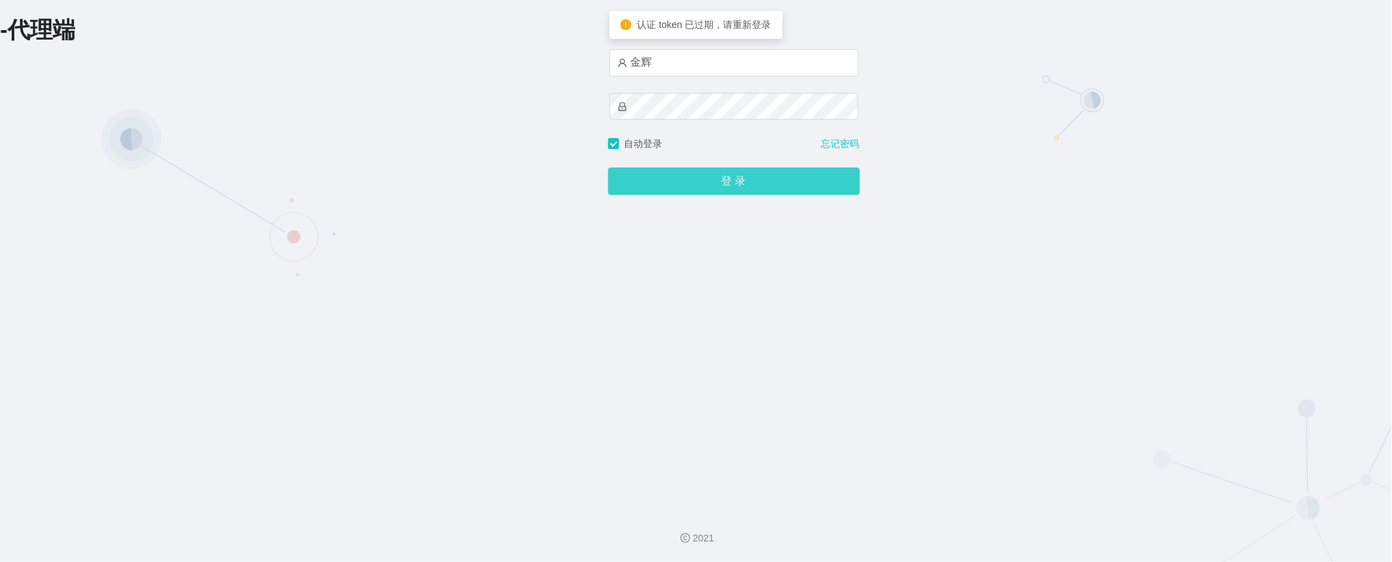
click at [713, 185] on button "登 录" at bounding box center [734, 181] width 252 height 27
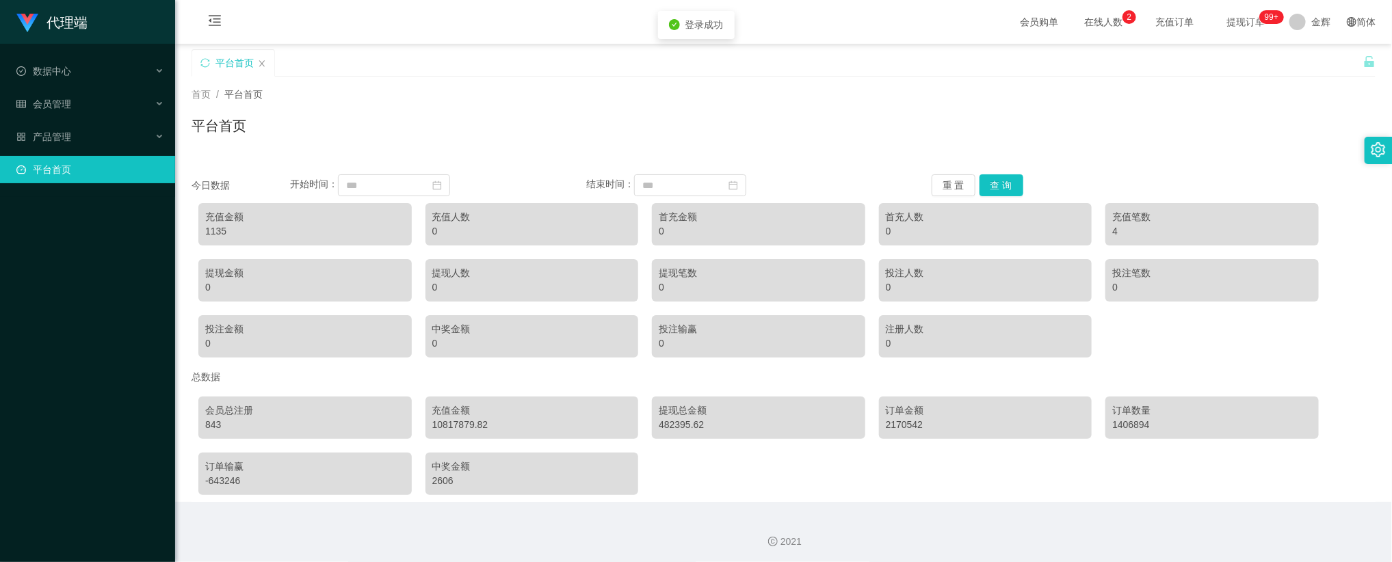
click at [1077, 148] on div "首页 / 平台首页 / 平台首页" at bounding box center [783, 117] width 1217 height 81
click at [1237, 23] on span "提现订单 99+" at bounding box center [1245, 22] width 52 height 10
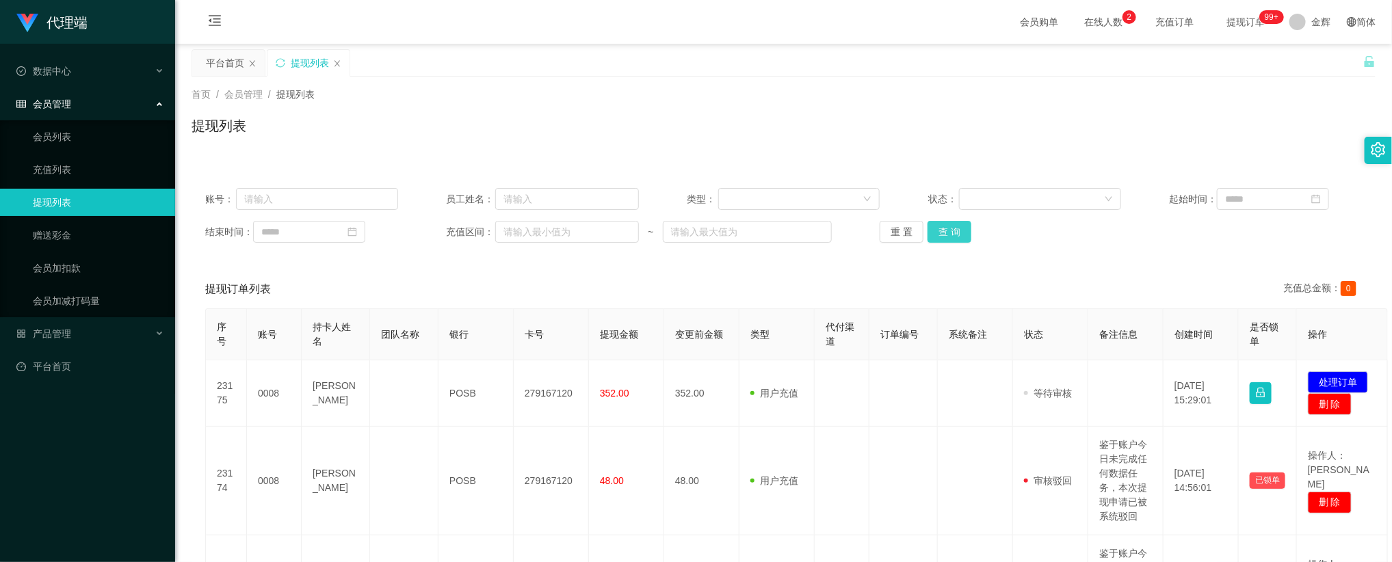
click at [949, 222] on button "查 询" at bounding box center [949, 232] width 44 height 22
click at [1152, 113] on div "首页 / 会员管理 / 提现列表 / 提现列表" at bounding box center [783, 117] width 1184 height 59
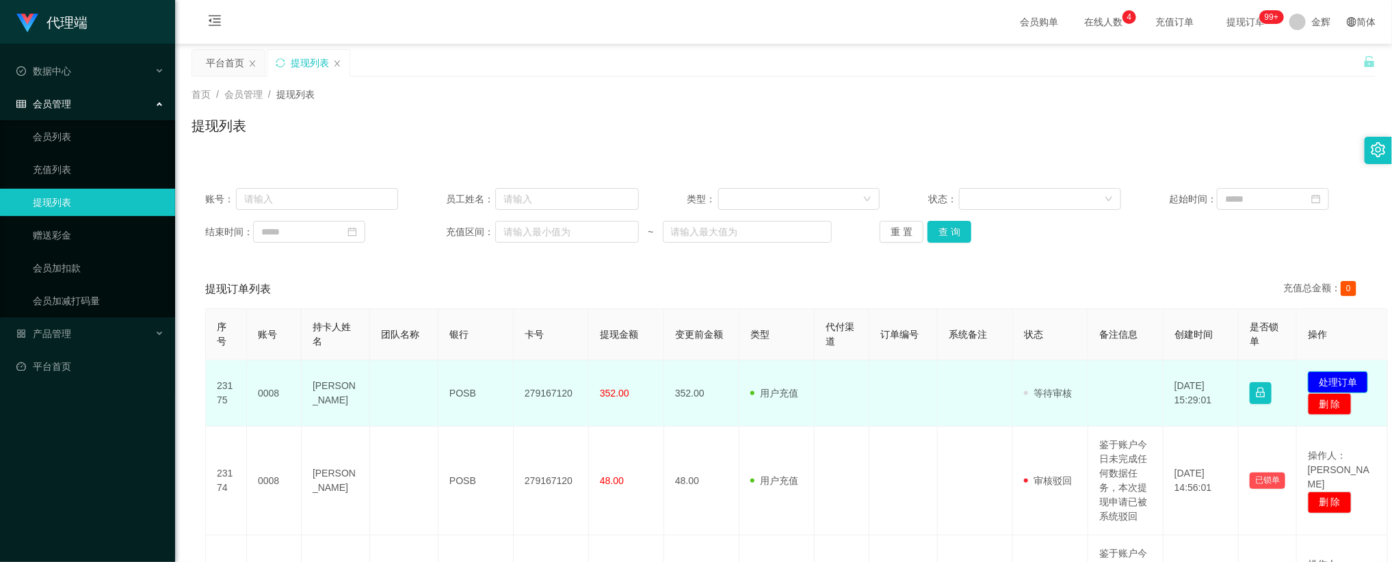
click at [1332, 380] on button "处理订单" at bounding box center [1338, 382] width 60 height 22
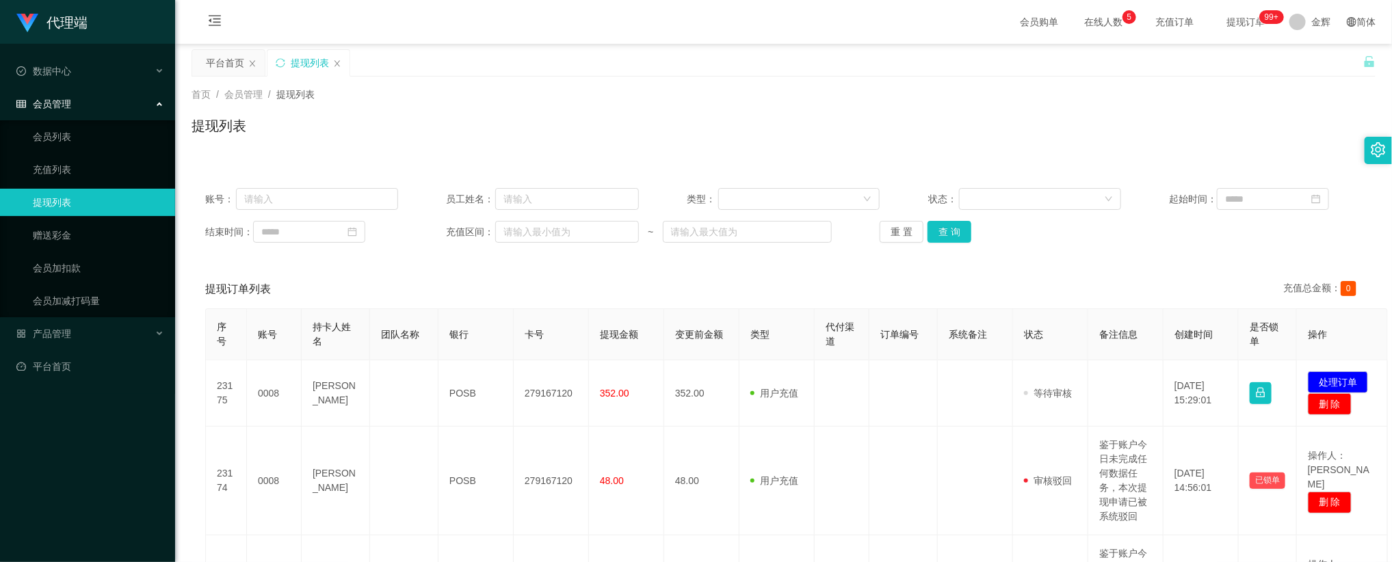
click at [1249, 23] on span "提现订单 99+" at bounding box center [1245, 22] width 52 height 10
click at [968, 232] on button "查 询" at bounding box center [949, 232] width 44 height 22
